Goal: Task Accomplishment & Management: Use online tool/utility

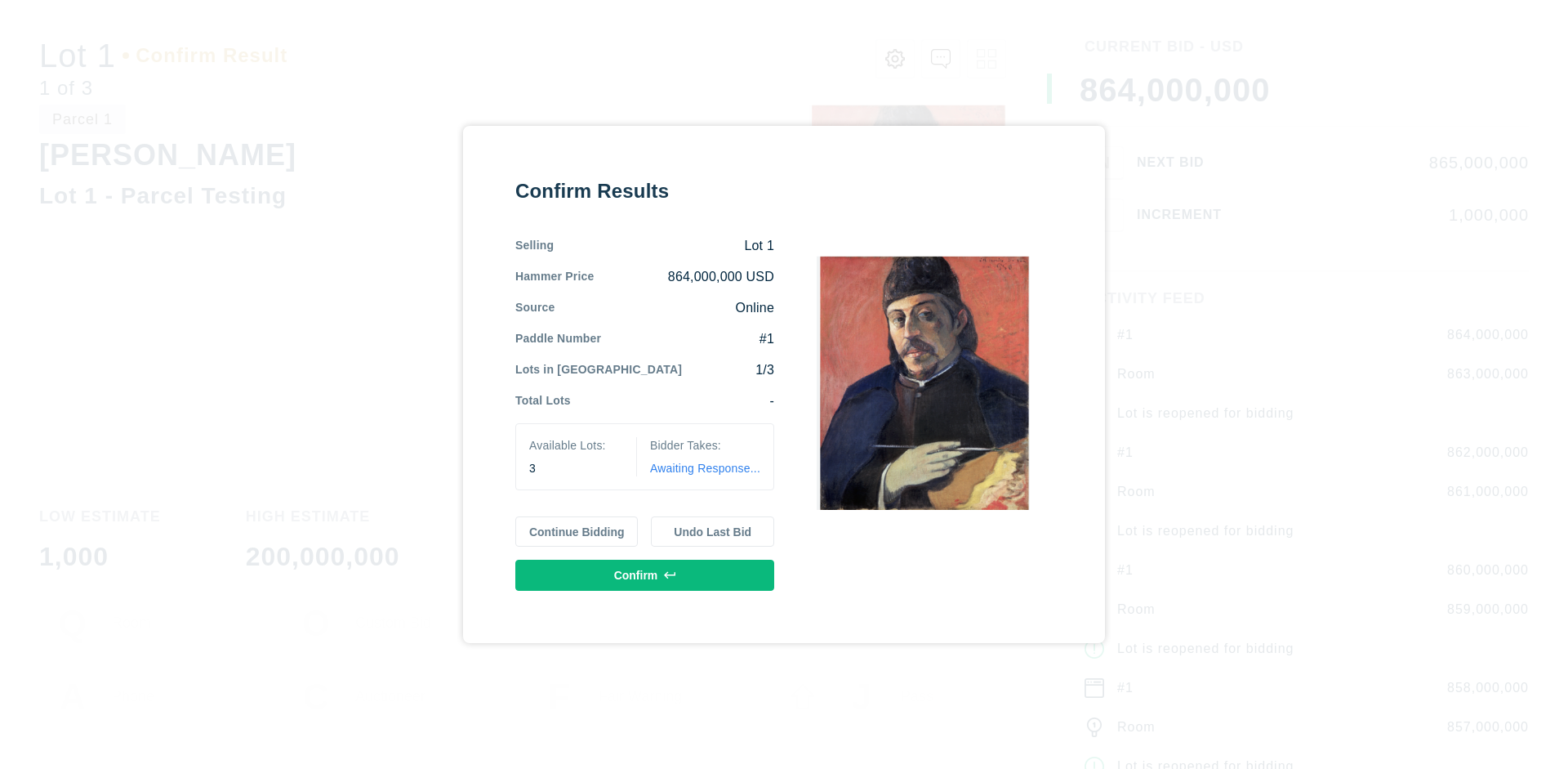
click at [578, 531] on button "Continue Bidding" at bounding box center [577, 531] width 123 height 31
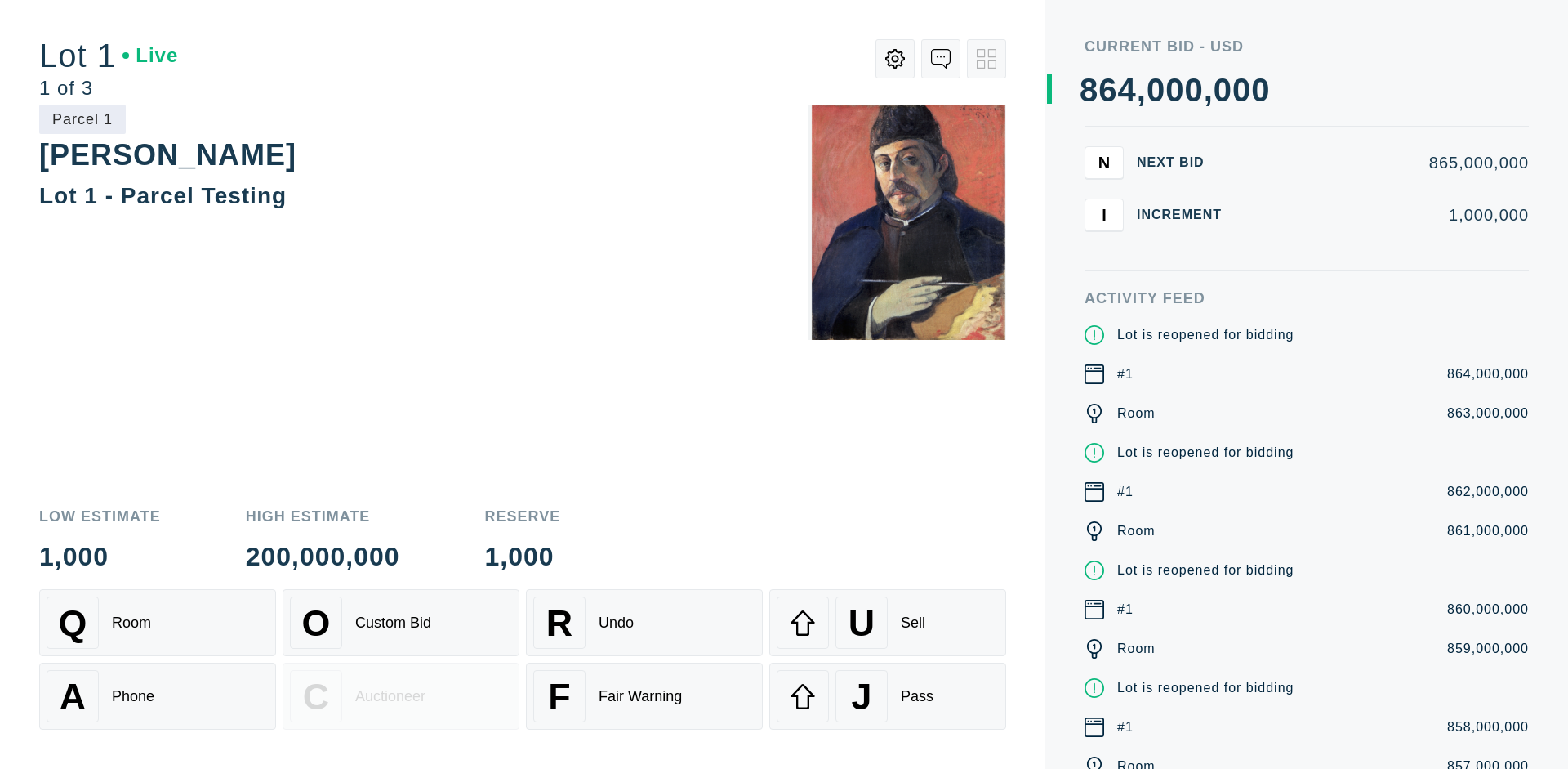
click at [158, 623] on div "Q Room" at bounding box center [158, 622] width 222 height 53
